Goal: Information Seeking & Learning: Learn about a topic

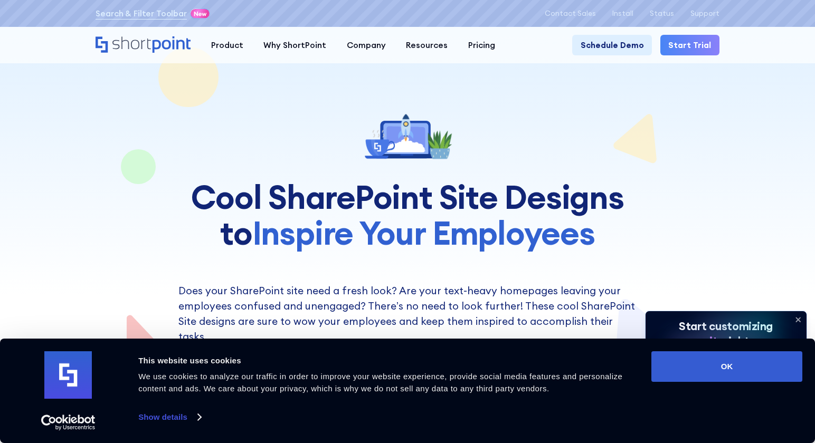
click at [797, 318] on icon at bounding box center [798, 320] width 4 height 4
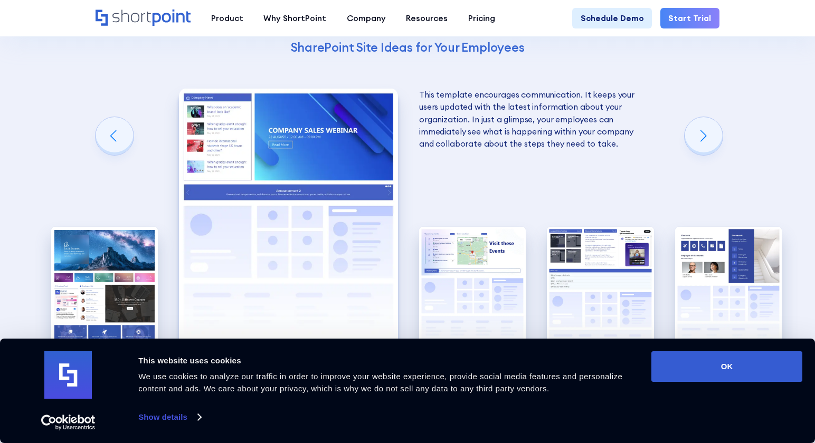
scroll to position [1774, 0]
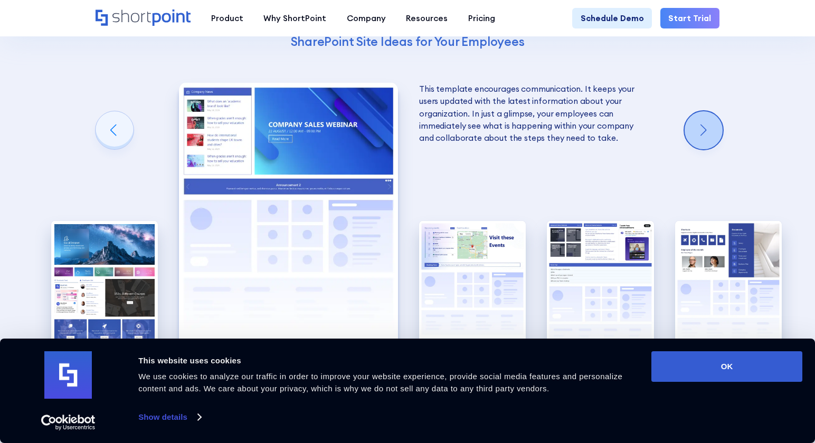
click at [701, 111] on div "Next slide" at bounding box center [704, 130] width 38 height 38
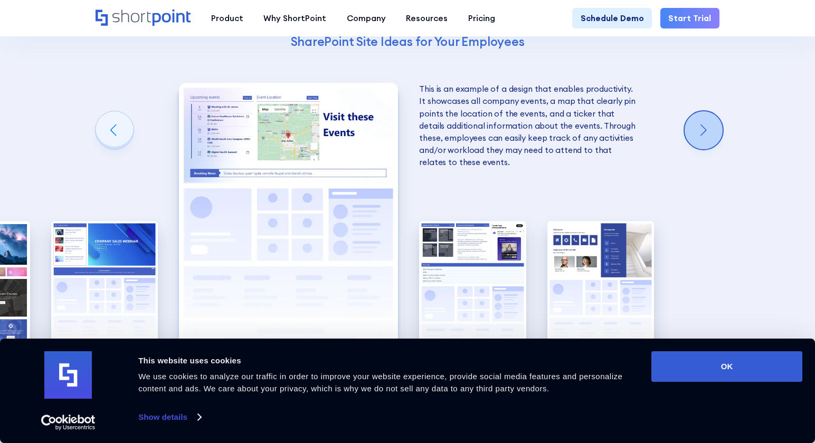
click at [701, 111] on div "Next slide" at bounding box center [704, 130] width 38 height 38
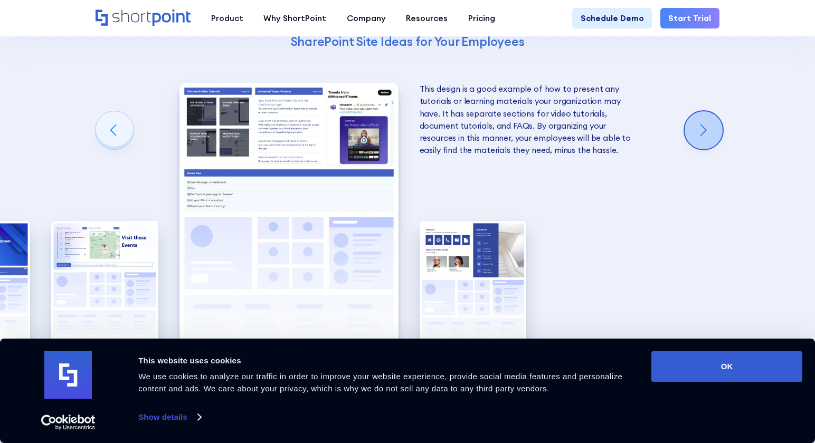
click at [701, 111] on div "Next slide" at bounding box center [704, 130] width 38 height 38
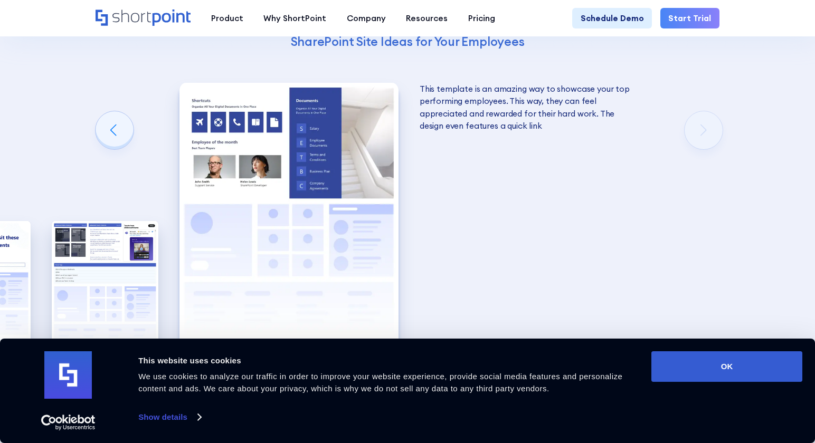
click at [701, 98] on div "Using Cool SharePoint Web Parts to Create an Effective Design Wondering where t…" at bounding box center [407, 113] width 815 height 740
click at [115, 111] on div "Previous slide" at bounding box center [115, 130] width 38 height 38
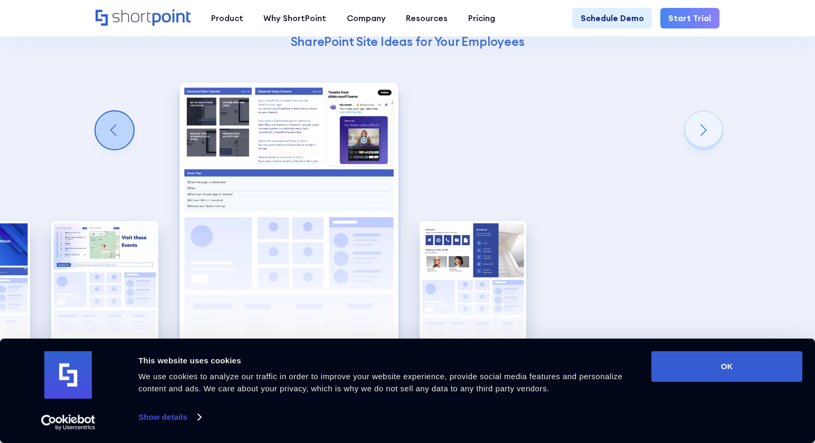
click at [115, 111] on div "Previous slide" at bounding box center [115, 130] width 38 height 38
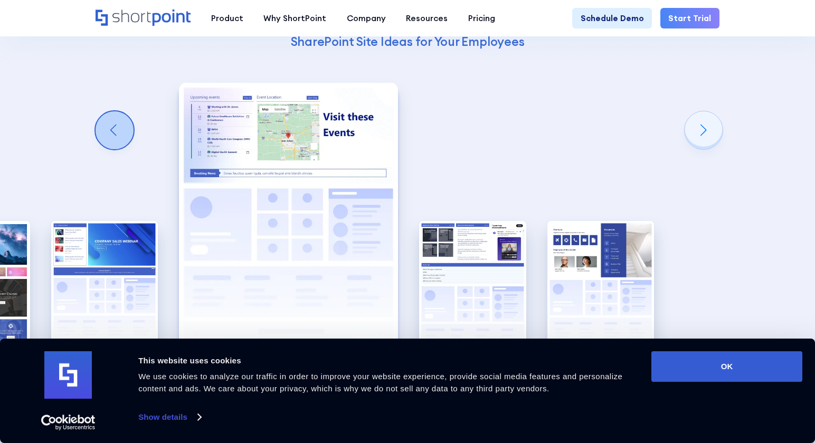
click at [115, 111] on div "Previous slide" at bounding box center [115, 130] width 38 height 38
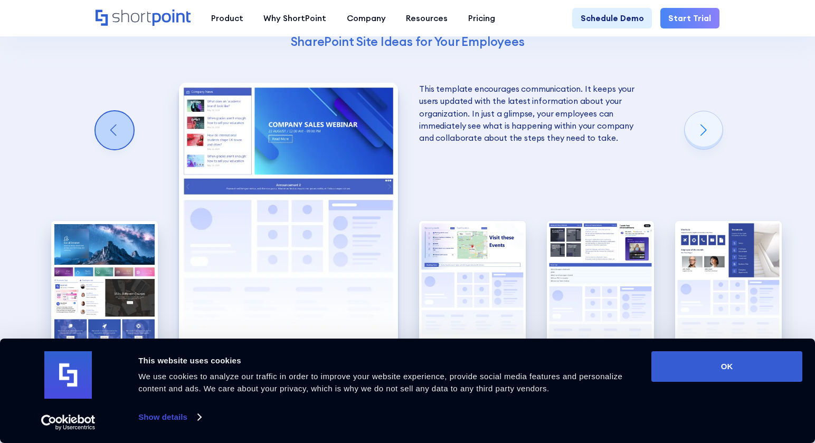
click at [115, 111] on div "Previous slide" at bounding box center [115, 130] width 38 height 38
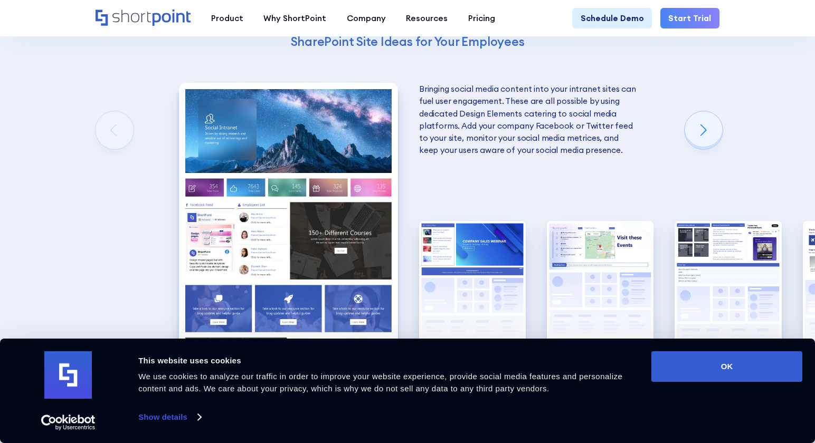
click at [115, 105] on div "Using Cool SharePoint Web Parts to Create an Effective Design Wondering where t…" at bounding box center [407, 113] width 815 height 740
click at [739, 62] on div "Using Cool SharePoint Web Parts to Create an Effective Design Wondering where t…" at bounding box center [407, 113] width 815 height 740
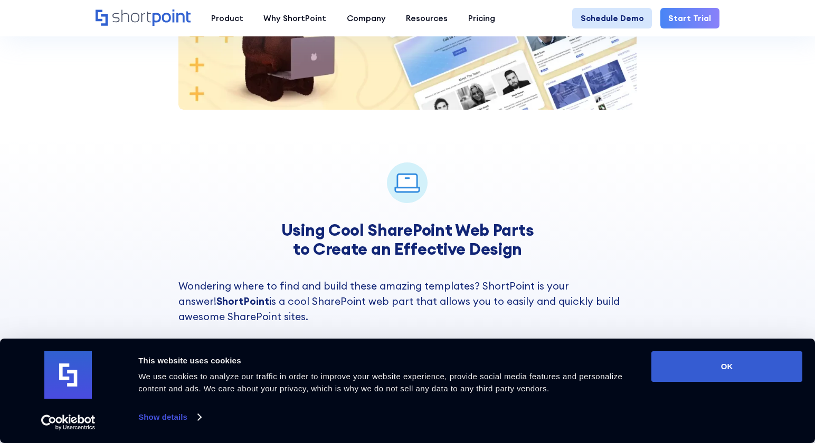
scroll to position [1210, 0]
